Goal: Transaction & Acquisition: Register for event/course

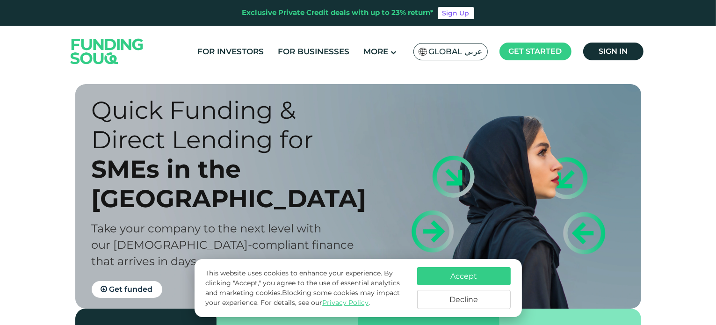
click at [466, 299] on button "Decline" at bounding box center [463, 299] width 93 height 19
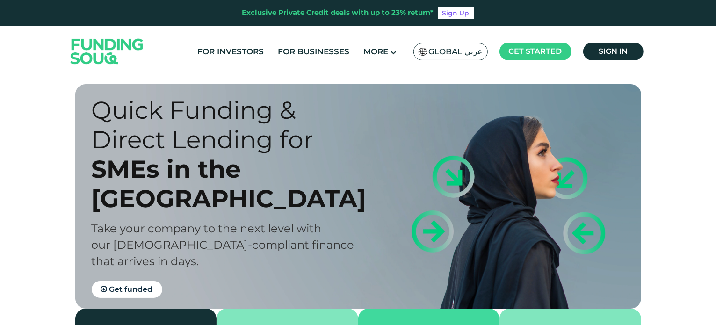
click at [431, 51] on span "Global عربي" at bounding box center [456, 51] width 54 height 11
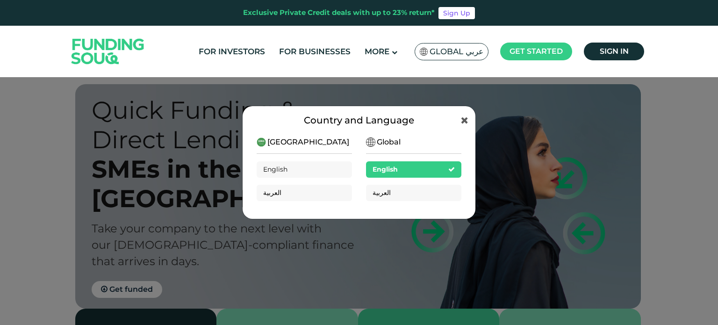
click at [418, 169] on div "English" at bounding box center [413, 169] width 95 height 16
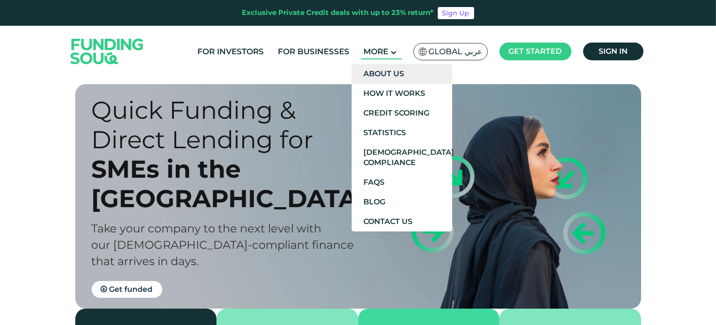
click at [393, 71] on link "About Us" at bounding box center [401, 74] width 100 height 20
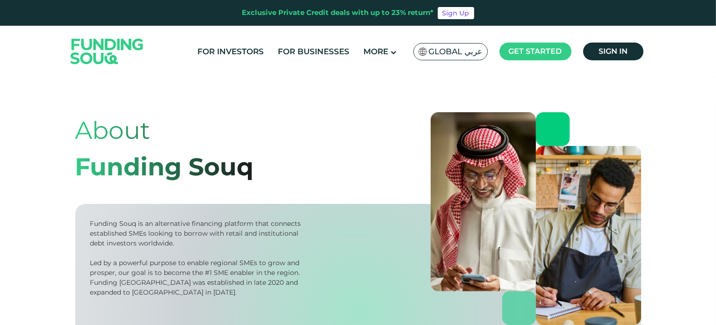
drag, startPoint x: 714, startPoint y: 36, endPoint x: 717, endPoint y: 57, distance: 21.7
click at [715, 57] on html "Exclusive Private Credit deals with up to 23% return* Sign Up For Investors For…" at bounding box center [358, 162] width 716 height 325
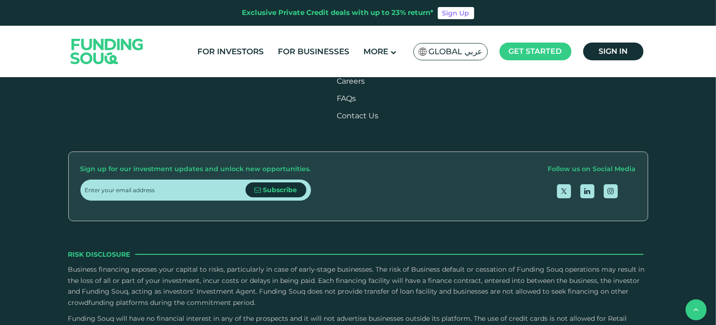
scroll to position [1425, 0]
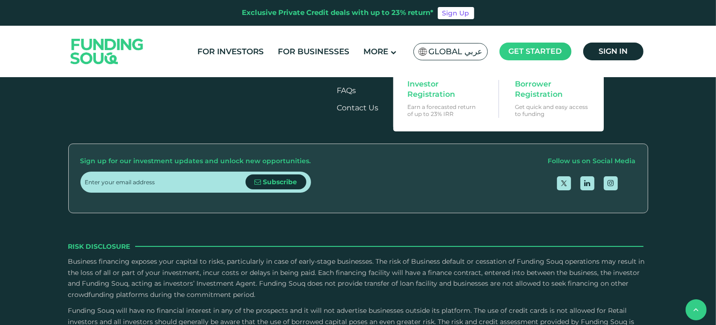
click at [540, 52] on span "Get started" at bounding box center [535, 51] width 53 height 9
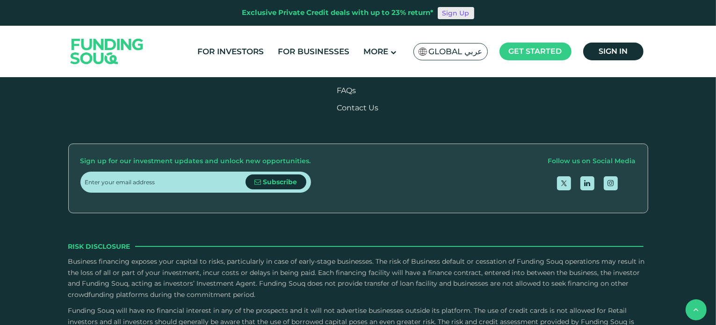
click at [454, 14] on link "Sign Up" at bounding box center [455, 13] width 36 height 12
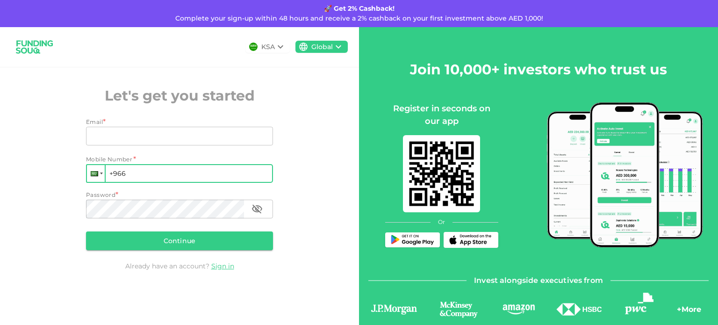
click at [99, 179] on div at bounding box center [96, 173] width 18 height 17
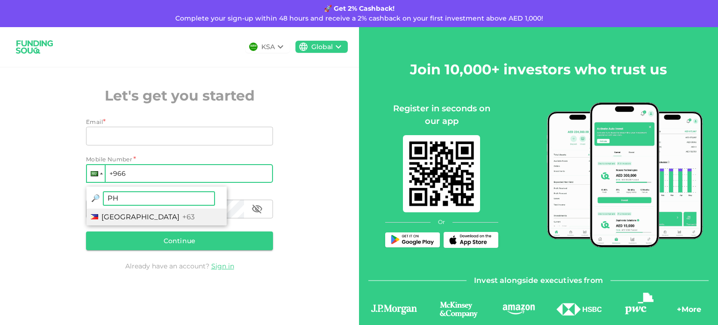
type input "PH"
click at [131, 216] on span "Philippines" at bounding box center [140, 216] width 78 height 9
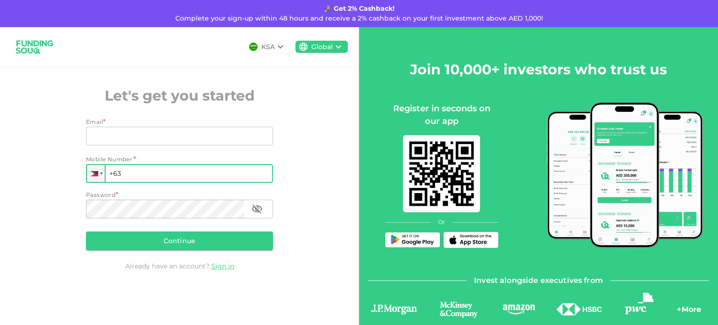
click at [134, 172] on input "+63" at bounding box center [179, 173] width 187 height 19
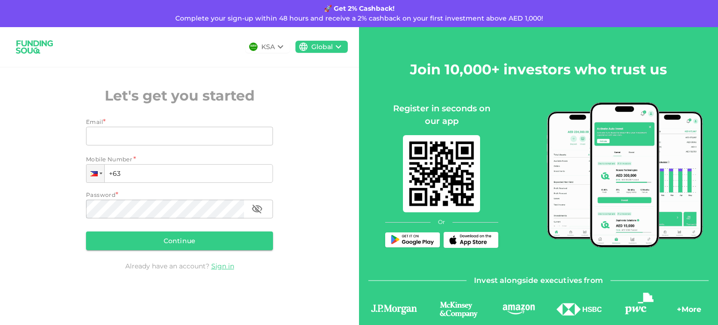
type input "+63 9996 681044"
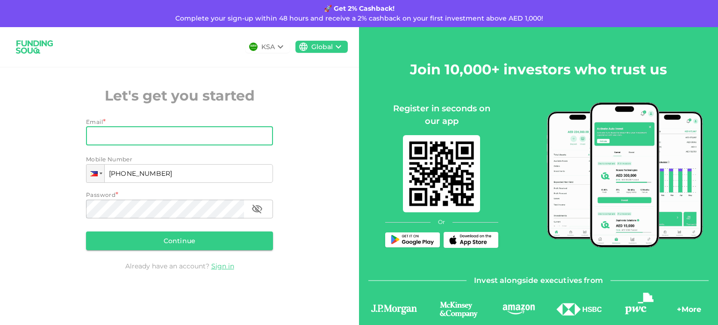
click at [107, 132] on input "Email" at bounding box center [174, 136] width 177 height 19
type input "ridelabnerabalos@gmail.com"
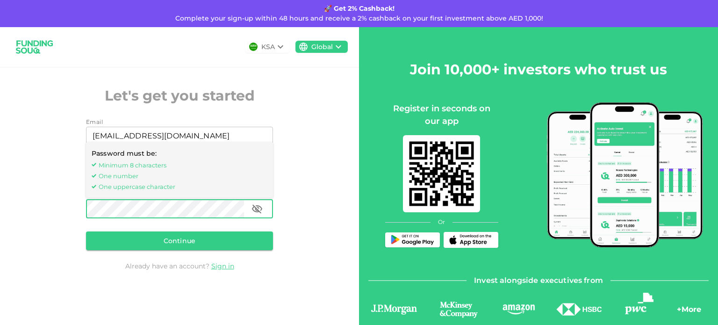
click at [253, 205] on icon "button" at bounding box center [256, 208] width 11 height 11
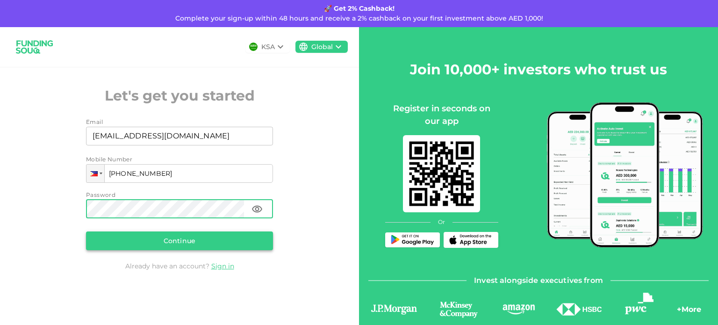
click at [195, 240] on button "Continue" at bounding box center [179, 240] width 187 height 19
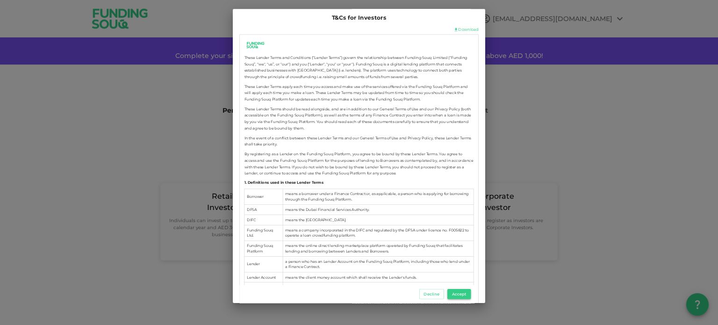
click at [461, 293] on button "Accept" at bounding box center [458, 294] width 23 height 10
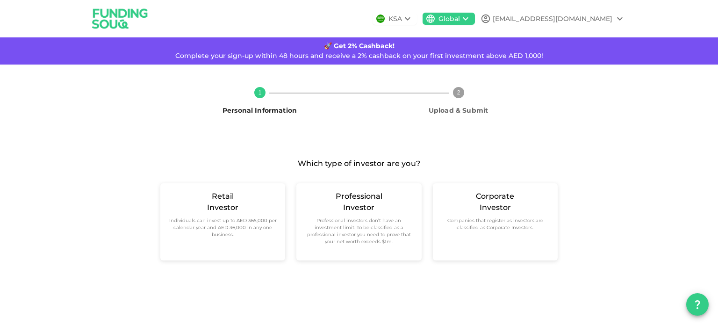
click at [410, 19] on icon at bounding box center [408, 18] width 6 height 3
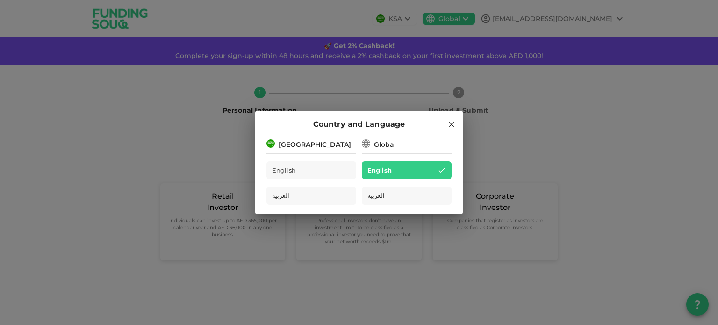
click at [450, 125] on icon at bounding box center [451, 124] width 5 height 5
